Goal: Task Accomplishment & Management: Manage account settings

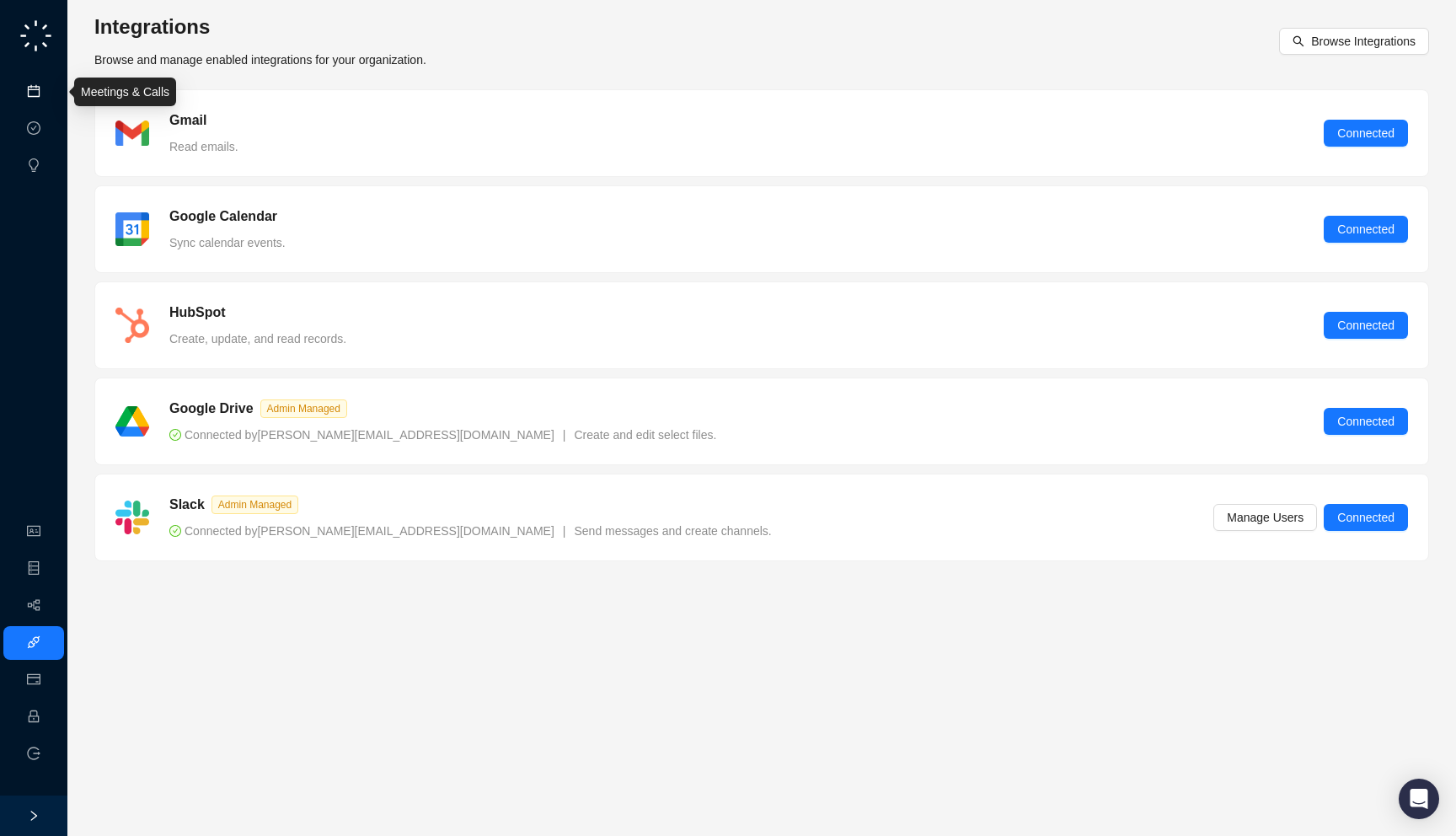
click at [49, 89] on link "Meetings & Calls" at bounding box center [93, 92] width 89 height 14
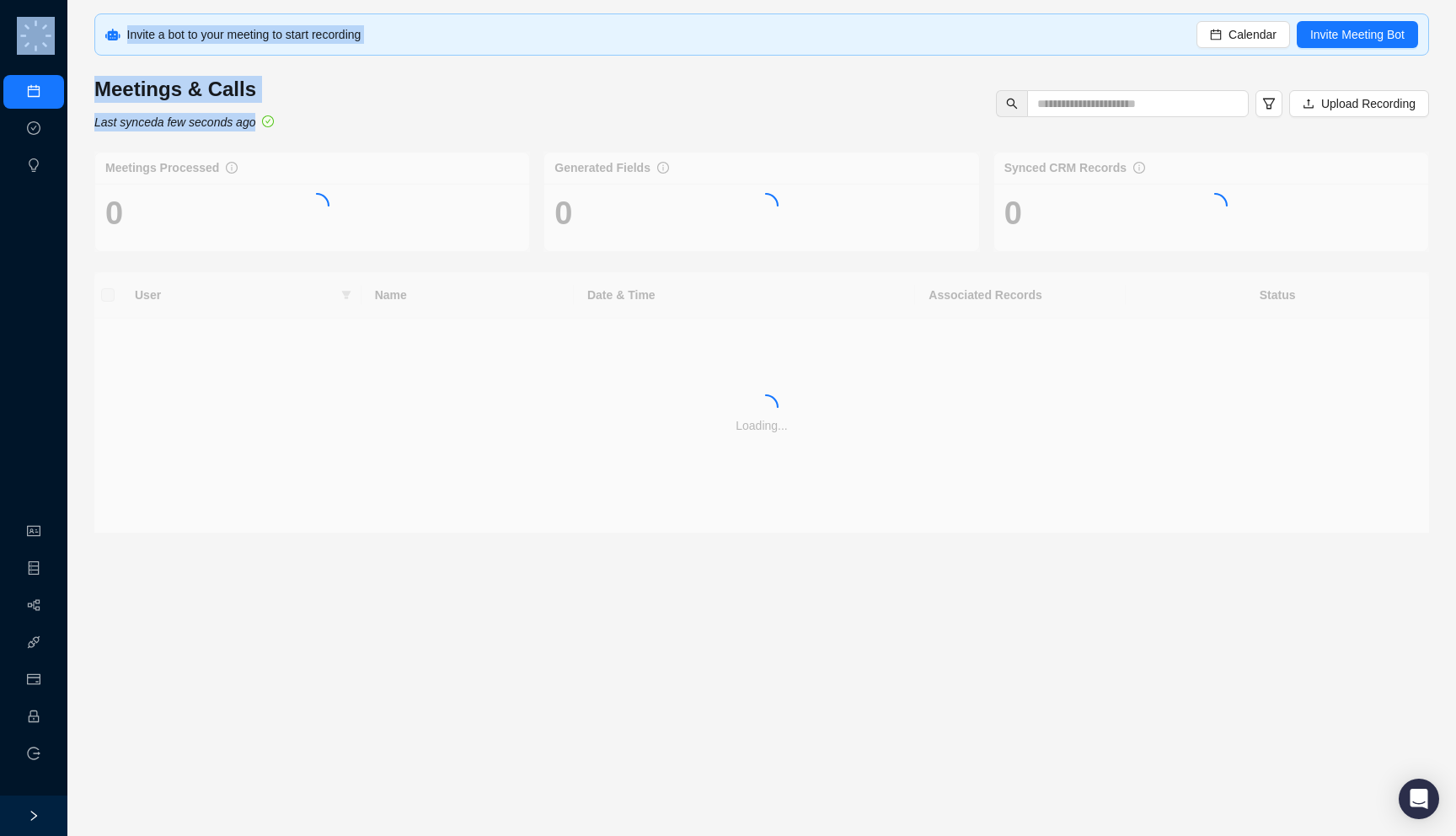
drag, startPoint x: 367, startPoint y: 129, endPoint x: 367, endPoint y: 148, distance: 19.0
click at [367, 148] on div "Invite a bot to your meeting to start recording Calendar Invite Meeting Bot Mee…" at bounding box center [761, 273] width 1335 height 520
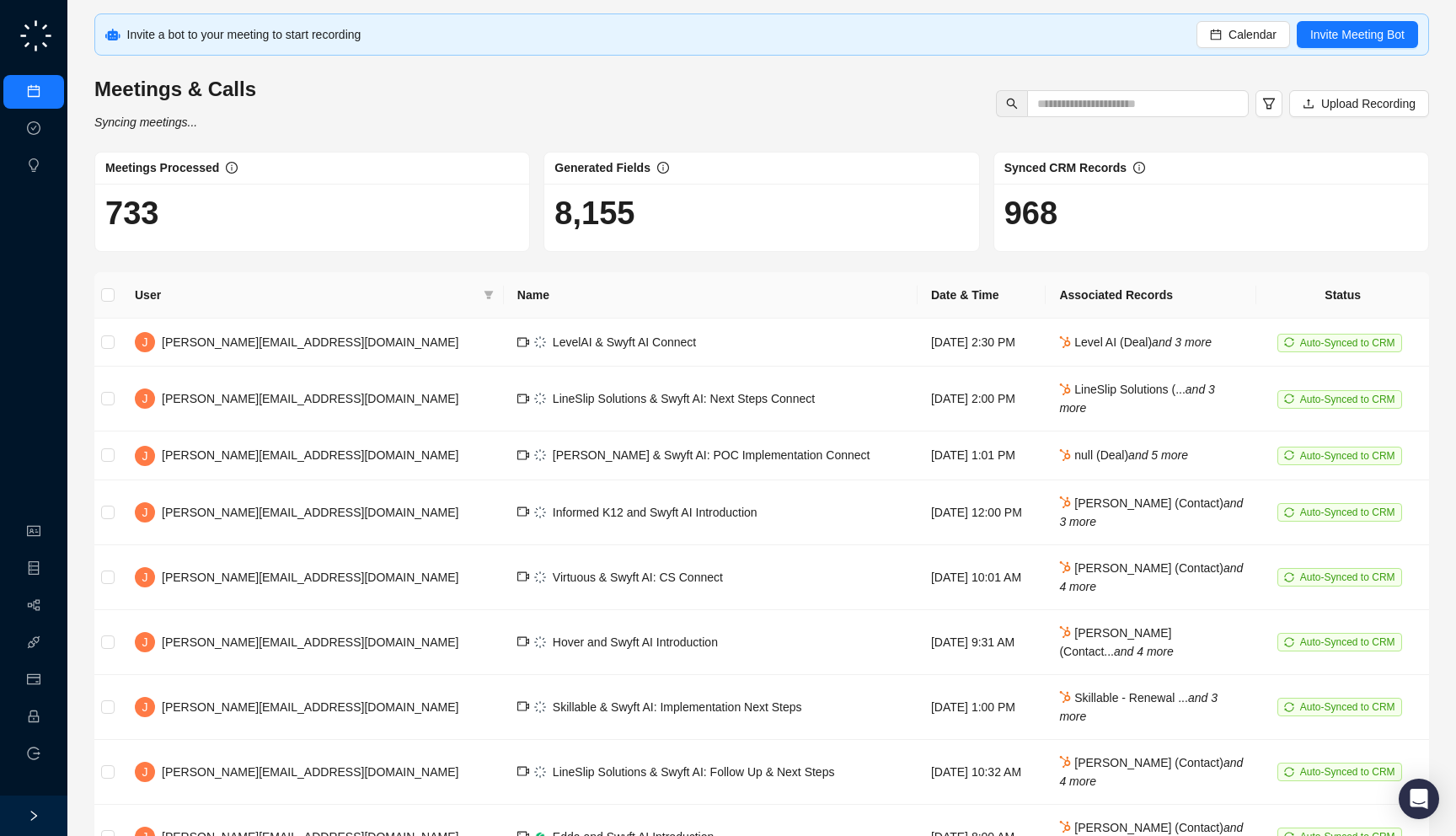
click at [764, 129] on div "Meetings & Calls Syncing meetings... Upload Recording" at bounding box center [761, 104] width 1345 height 56
drag, startPoint x: 1061, startPoint y: 217, endPoint x: 1118, endPoint y: 221, distance: 57.1
click at [1118, 221] on h1 "968" at bounding box center [1211, 214] width 414 height 38
click at [49, 724] on link "Employee" at bounding box center [74, 717] width 52 height 14
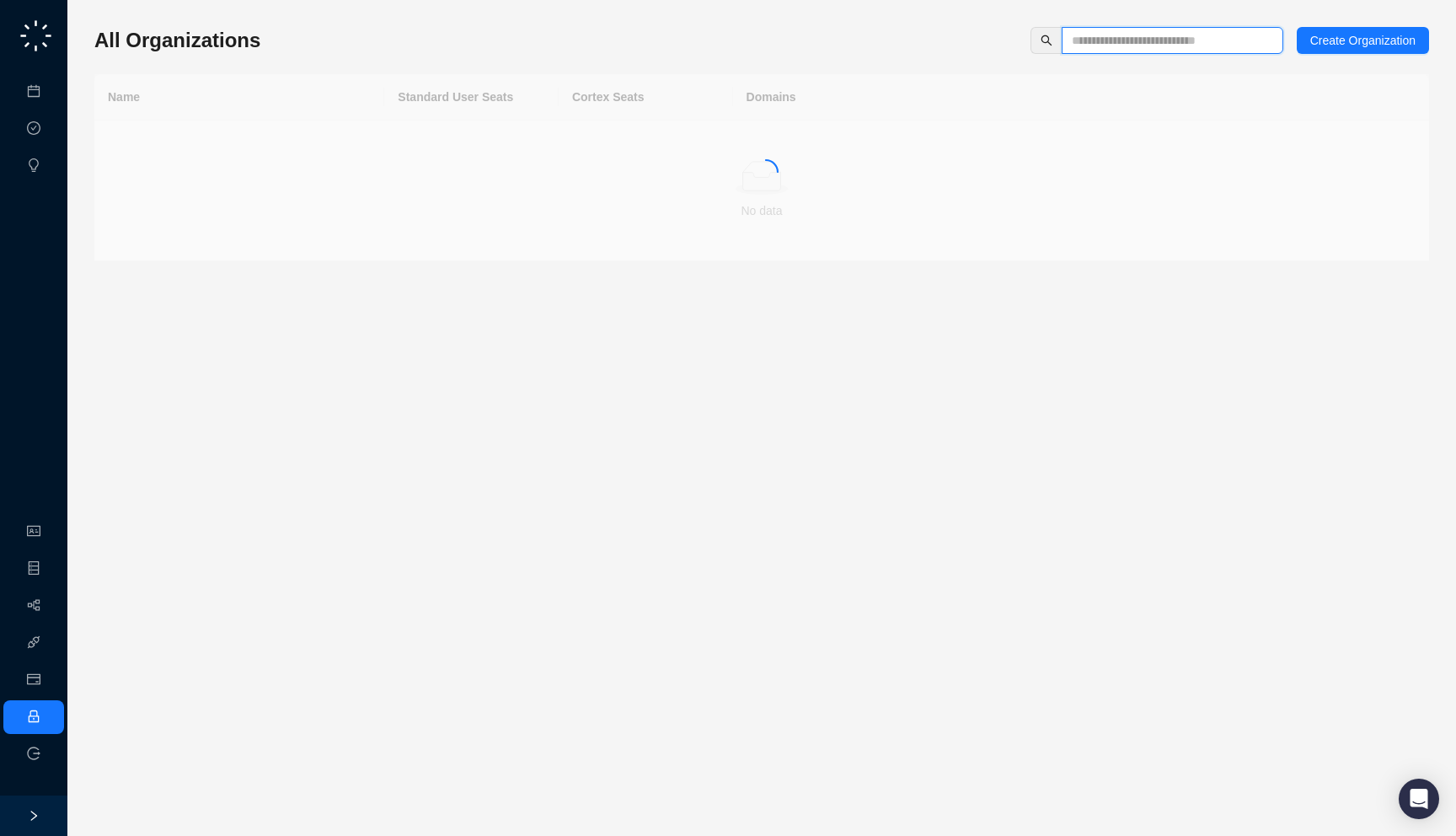
click at [1101, 48] on input "text" at bounding box center [1166, 40] width 188 height 18
type input "*****"
click at [363, 152] on td "Drata" at bounding box center [239, 144] width 290 height 47
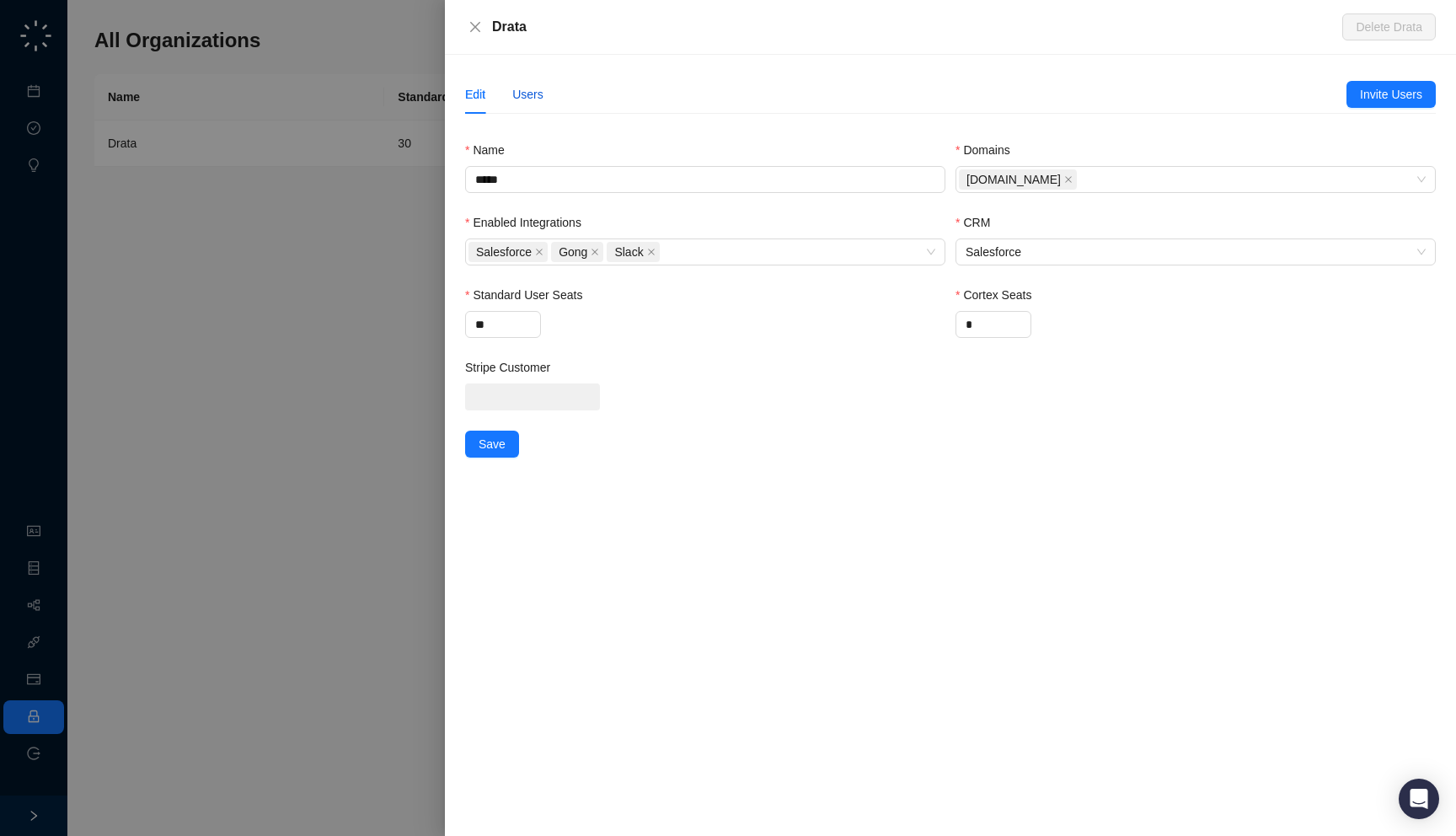
click at [534, 97] on div "Users" at bounding box center [528, 94] width 31 height 18
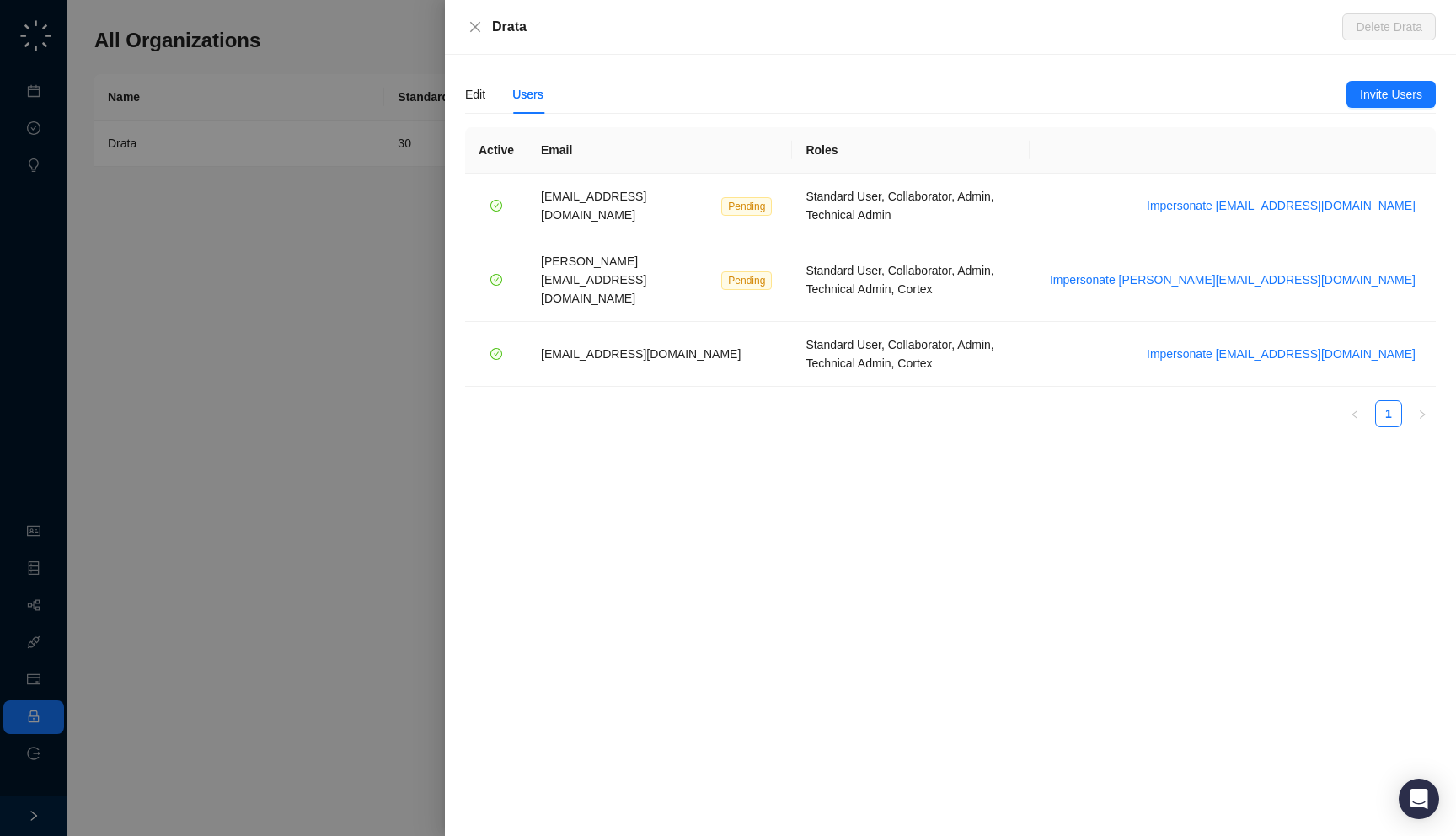
click at [346, 182] on div at bounding box center [728, 418] width 1456 height 836
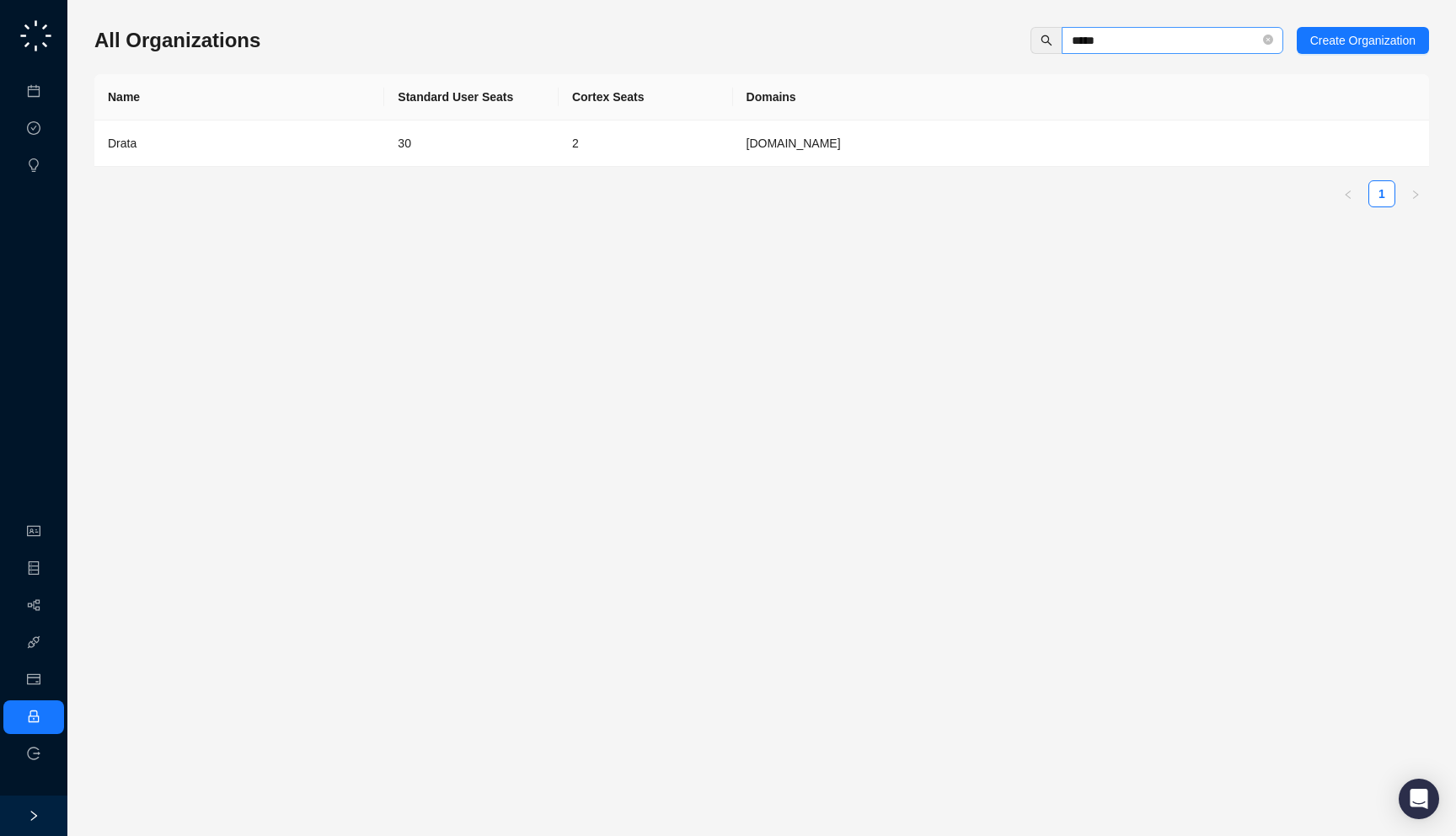
click at [1258, 42] on span "*****" at bounding box center [1173, 39] width 222 height 27
click at [1265, 41] on icon "close-circle" at bounding box center [1268, 39] width 10 height 10
